Goal: Transaction & Acquisition: Purchase product/service

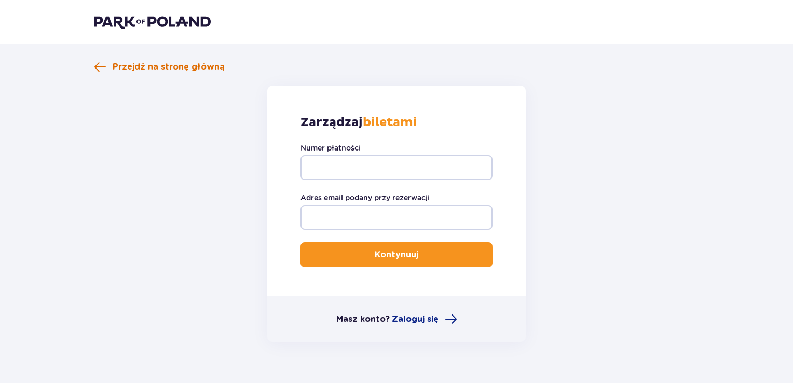
click at [95, 63] on span at bounding box center [100, 67] width 12 height 12
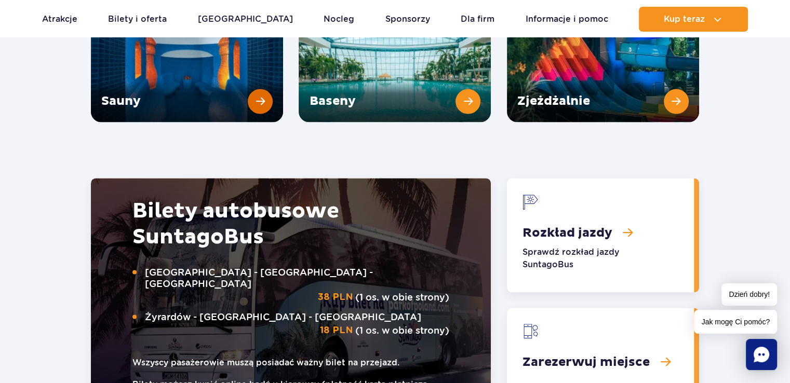
scroll to position [1453, 0]
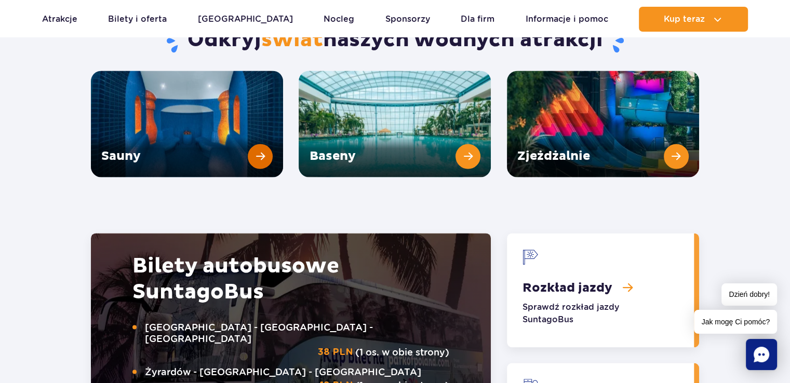
click at [245, 117] on link "Sauny" at bounding box center [187, 124] width 192 height 106
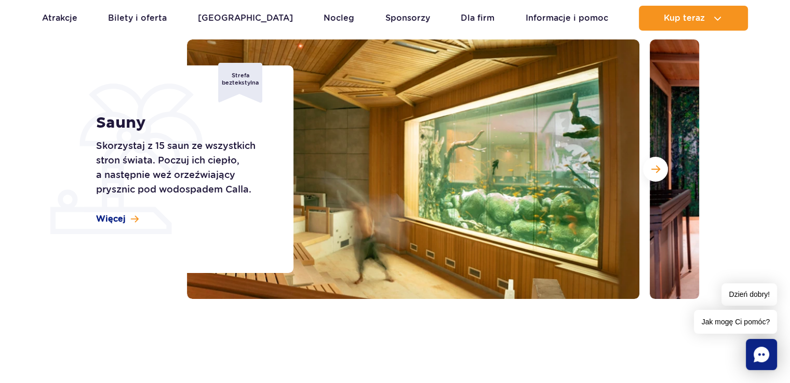
scroll to position [52, 0]
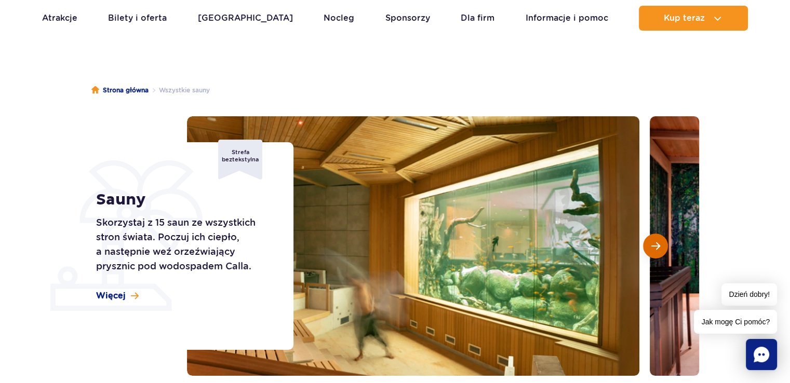
click at [647, 242] on button "Następny slajd" at bounding box center [655, 246] width 25 height 25
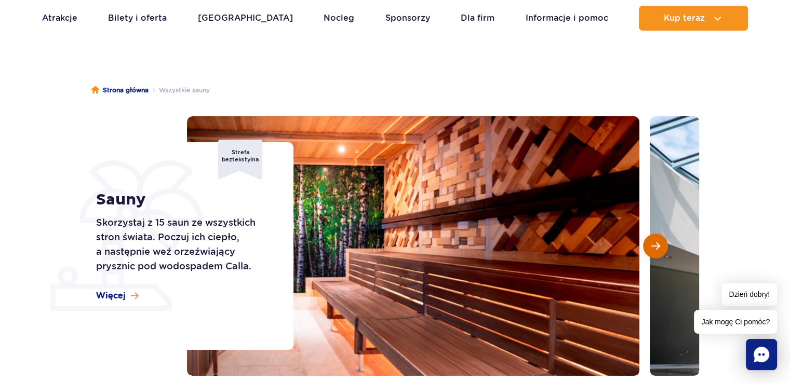
click at [647, 242] on button "Następny slajd" at bounding box center [655, 246] width 25 height 25
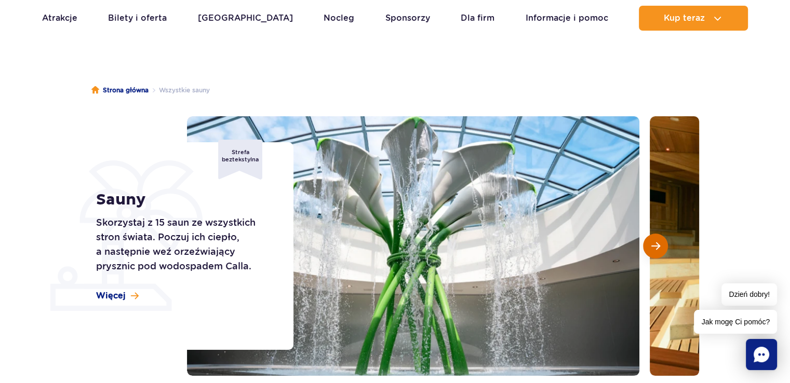
click at [647, 242] on button "Następny slajd" at bounding box center [655, 246] width 25 height 25
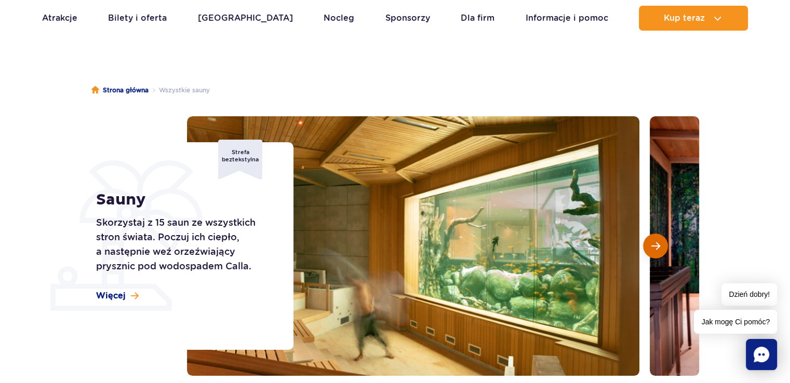
click at [647, 242] on button "Następny slajd" at bounding box center [655, 246] width 25 height 25
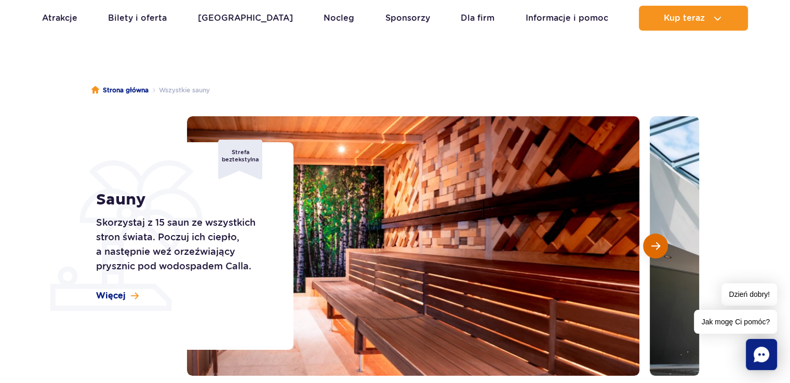
click at [647, 242] on button "Następny slajd" at bounding box center [655, 246] width 25 height 25
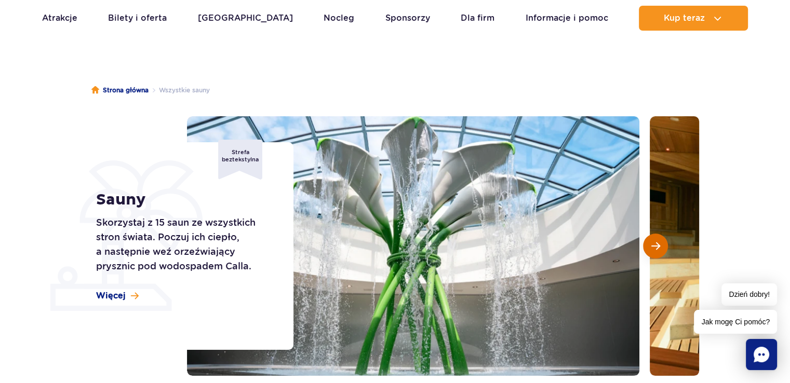
click at [647, 242] on button "Następny slajd" at bounding box center [655, 246] width 25 height 25
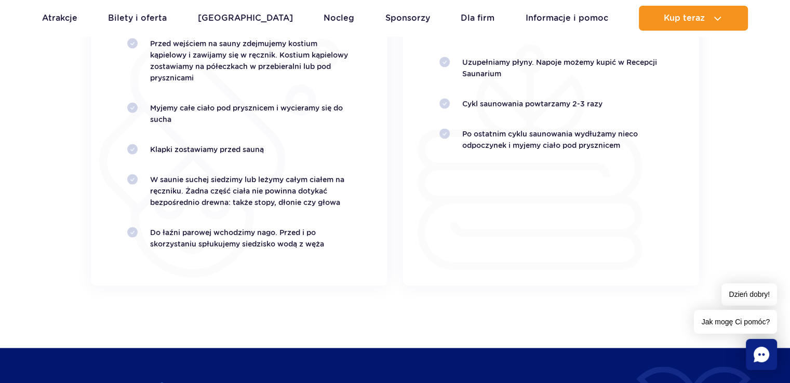
scroll to position [2024, 0]
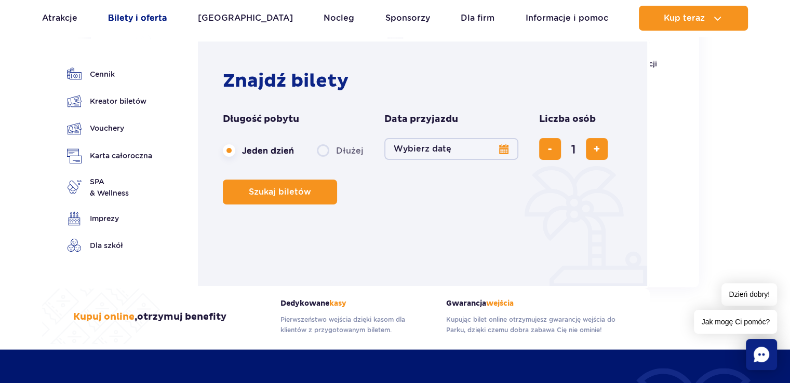
click at [135, 20] on link "Bilety i oferta" at bounding box center [137, 18] width 59 height 25
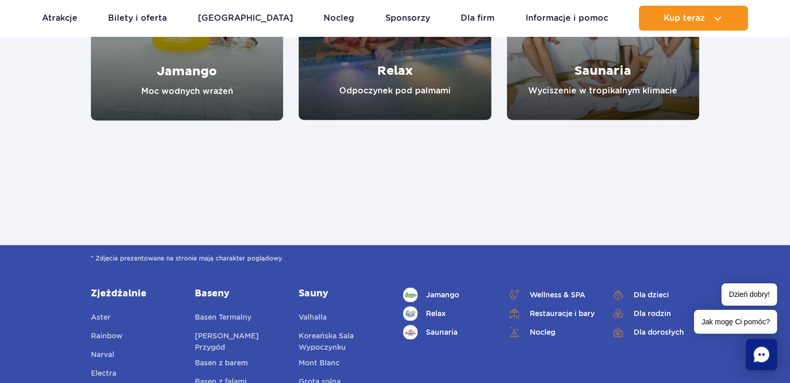
scroll to position [934, 0]
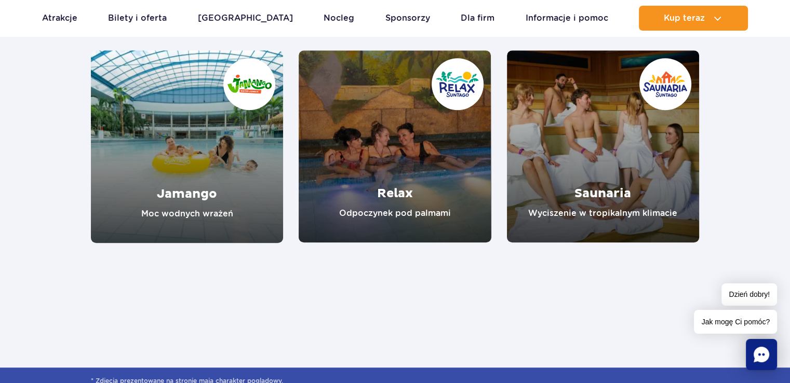
click at [620, 159] on link "Saunaria" at bounding box center [603, 146] width 192 height 192
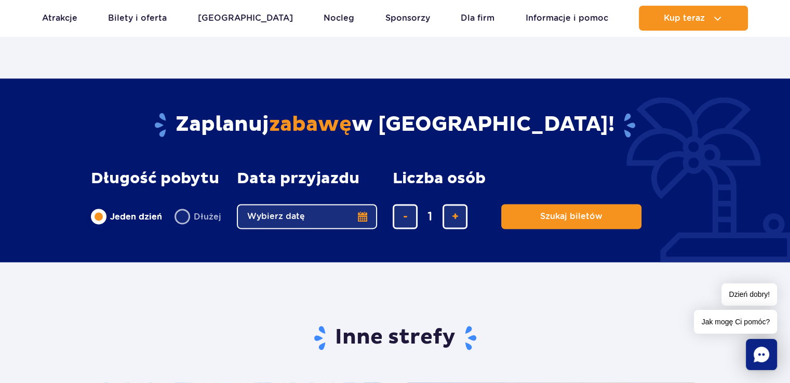
scroll to position [1453, 0]
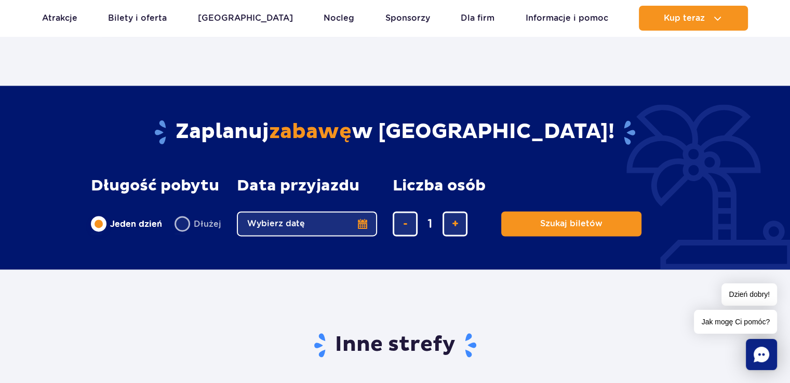
click at [338, 221] on button "Wybierz datę" at bounding box center [307, 223] width 140 height 25
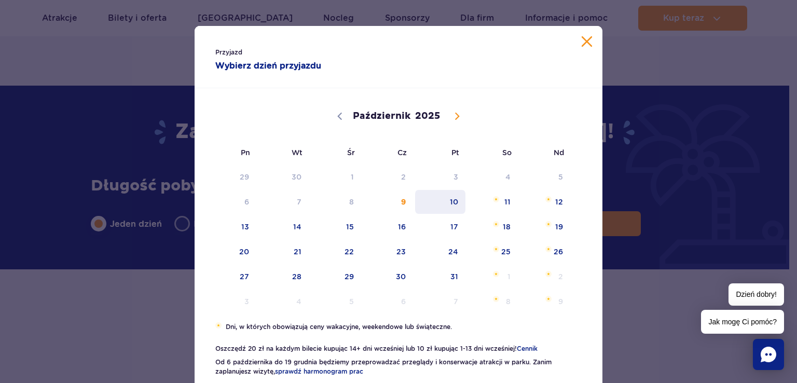
click at [455, 196] on span "10" at bounding box center [440, 202] width 52 height 24
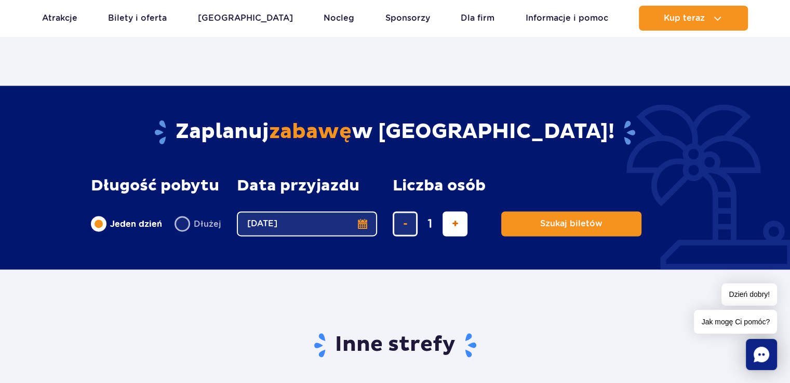
click at [452, 224] on span "dodaj bilet" at bounding box center [455, 224] width 7 height 0
type input "2"
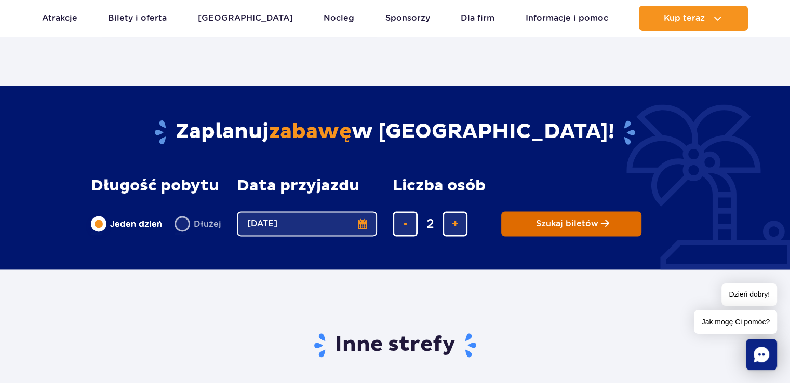
click at [568, 216] on button "Szukaj biletów" at bounding box center [571, 223] width 140 height 25
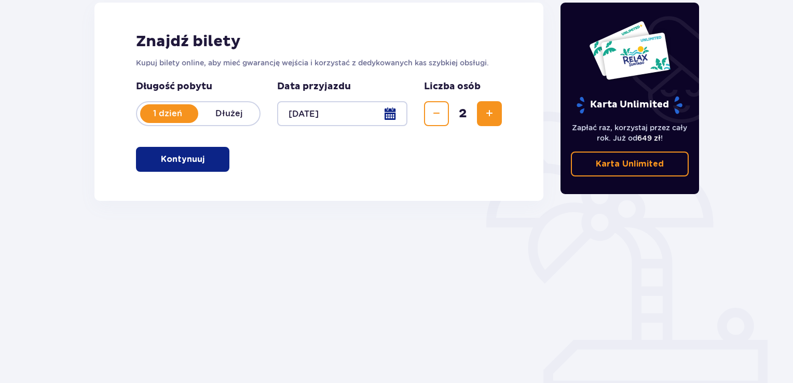
click at [175, 156] on p "Kontynuuj" at bounding box center [183, 159] width 44 height 11
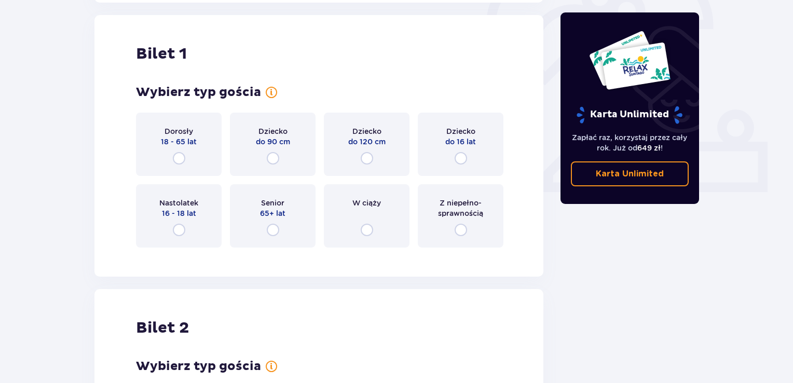
scroll to position [347, 0]
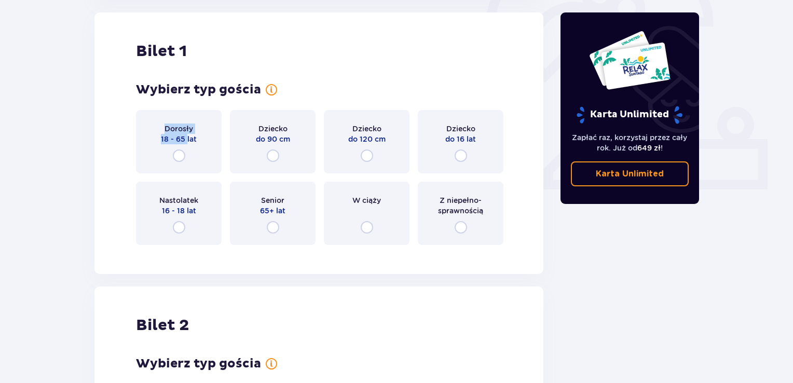
click at [187, 147] on div "Dorosły 18 - 65 lat" at bounding box center [179, 141] width 86 height 63
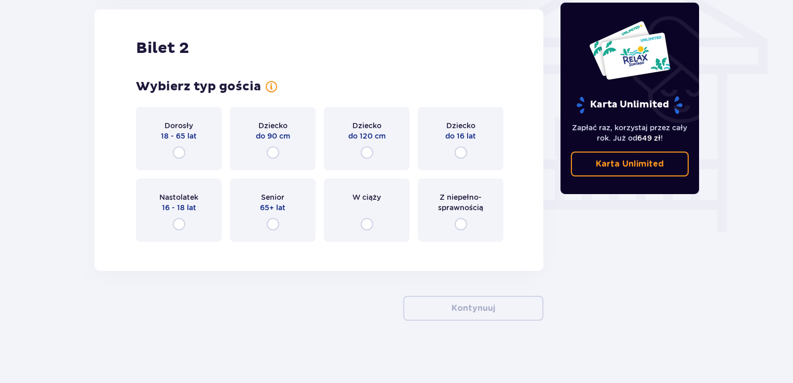
scroll to position [576, 0]
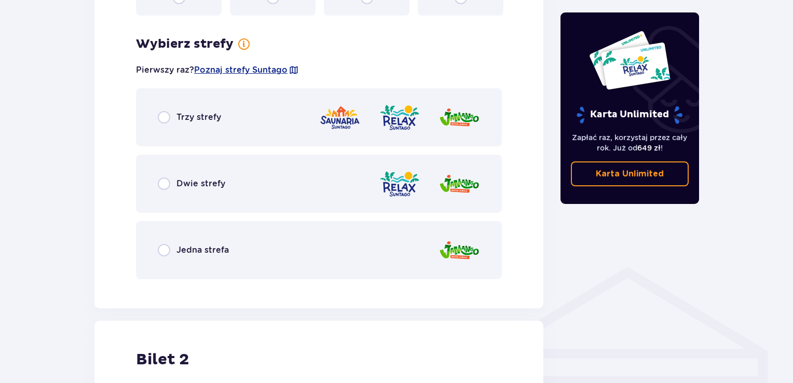
click at [213, 98] on div "Trzy strefy" at bounding box center [319, 117] width 366 height 58
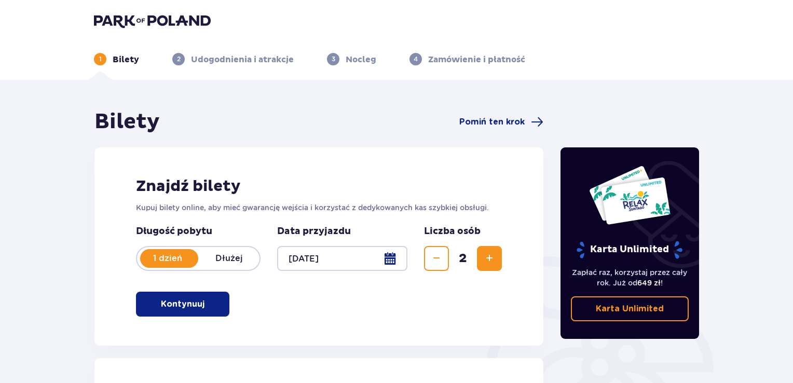
scroll to position [0, 0]
